Goal: Find specific page/section: Find specific page/section

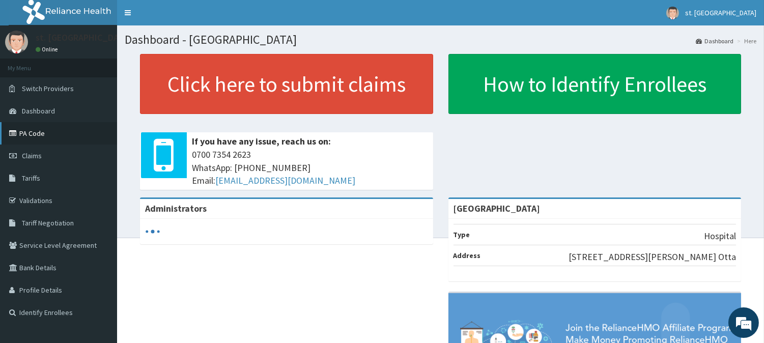
click at [53, 133] on link "PA Code" at bounding box center [58, 133] width 117 height 22
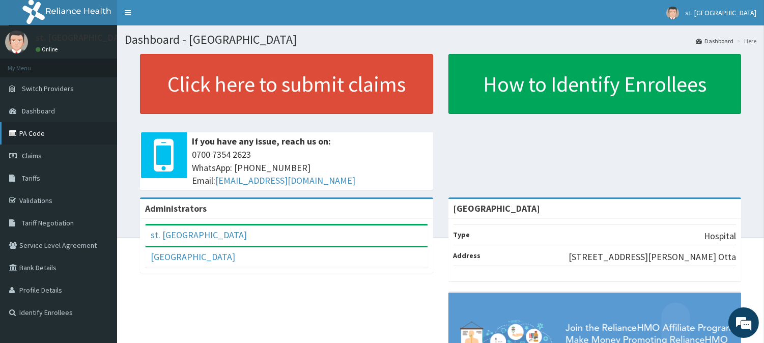
click at [38, 132] on link "PA Code" at bounding box center [58, 133] width 117 height 22
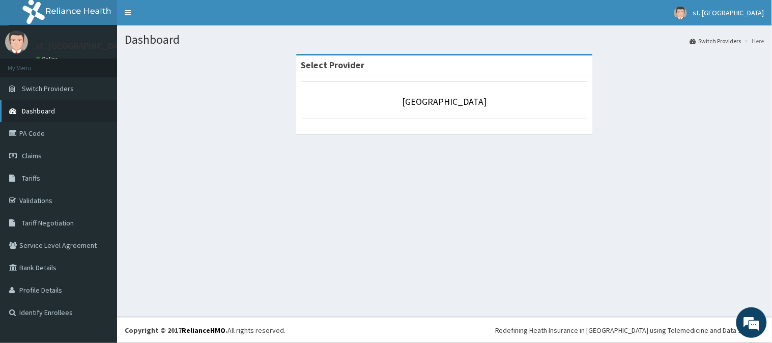
click at [46, 109] on span "Dashboard" at bounding box center [38, 110] width 33 height 9
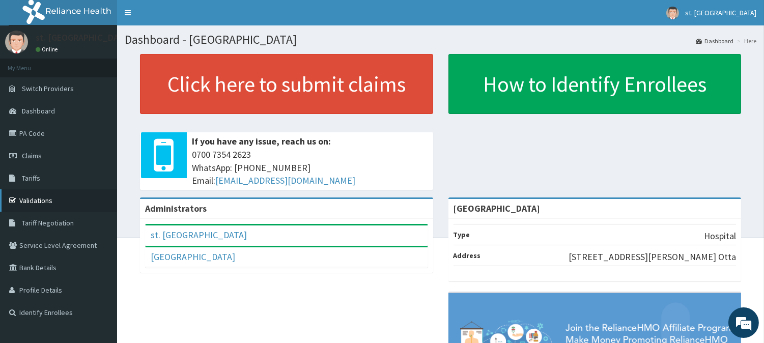
click at [47, 204] on link "Validations" at bounding box center [58, 200] width 117 height 22
